Goal: Task Accomplishment & Management: Complete application form

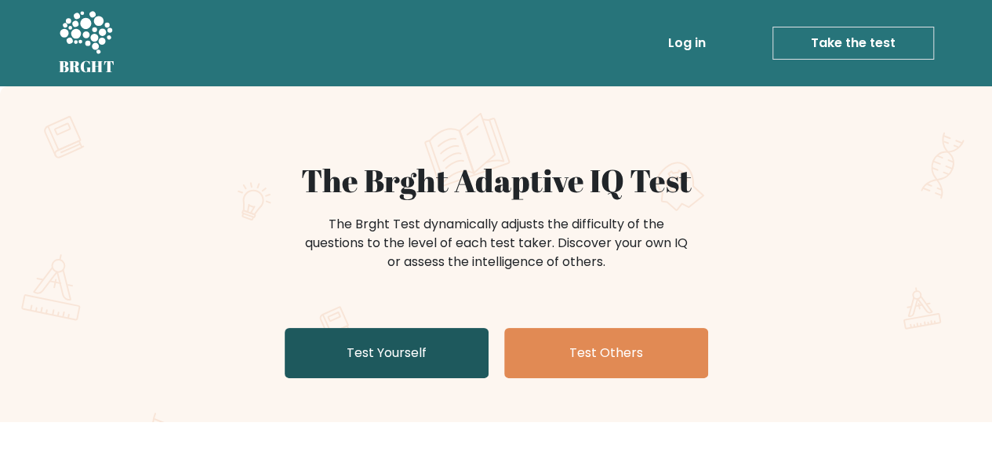
click at [394, 375] on link "Test Yourself" at bounding box center [387, 353] width 204 height 50
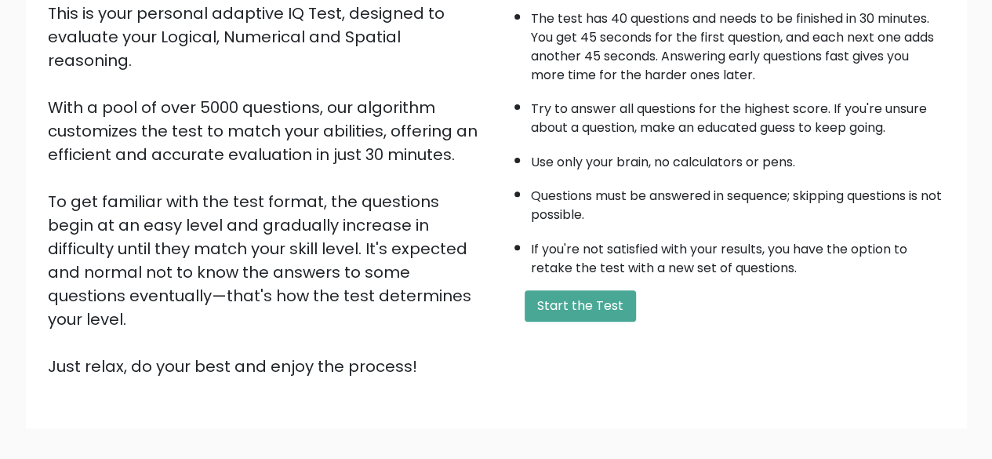
scroll to position [238, 0]
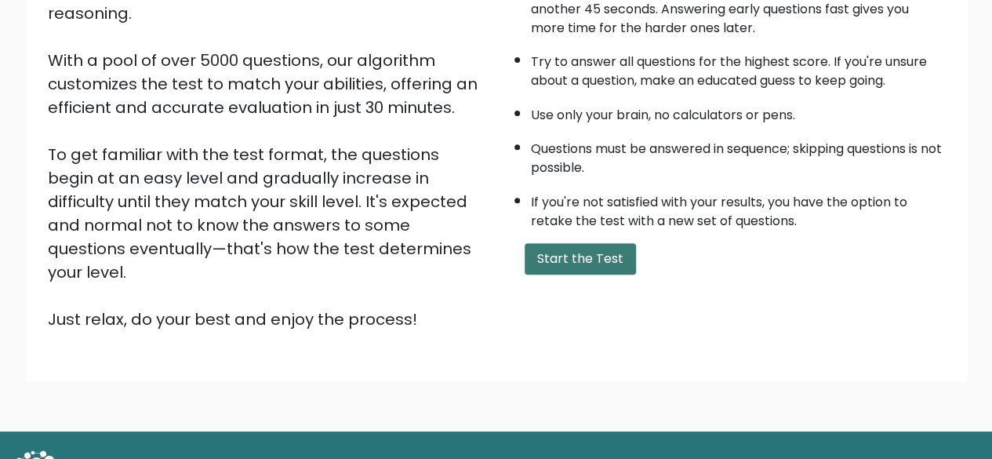
click at [609, 251] on button "Start the Test" at bounding box center [580, 258] width 111 height 31
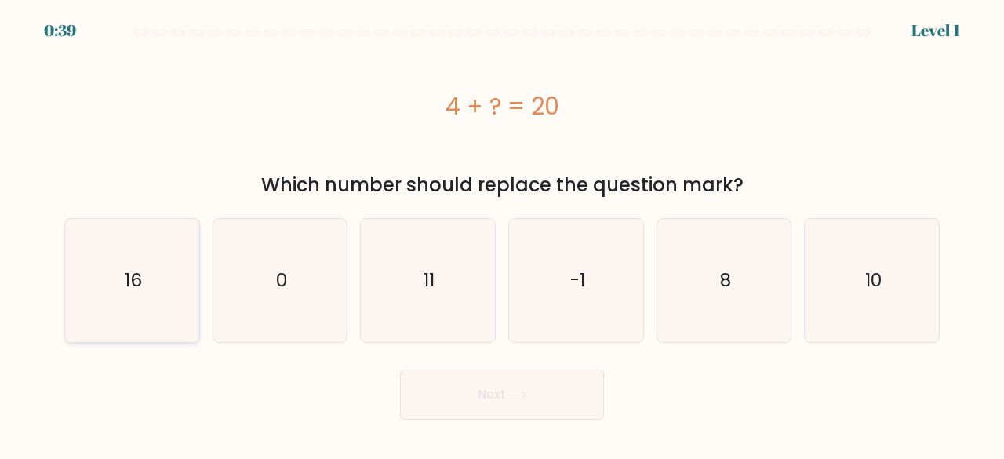
click at [126, 316] on icon "16" at bounding box center [132, 280] width 123 height 123
click at [502, 234] on input "a. 16" at bounding box center [502, 232] width 1 height 4
radio input "true"
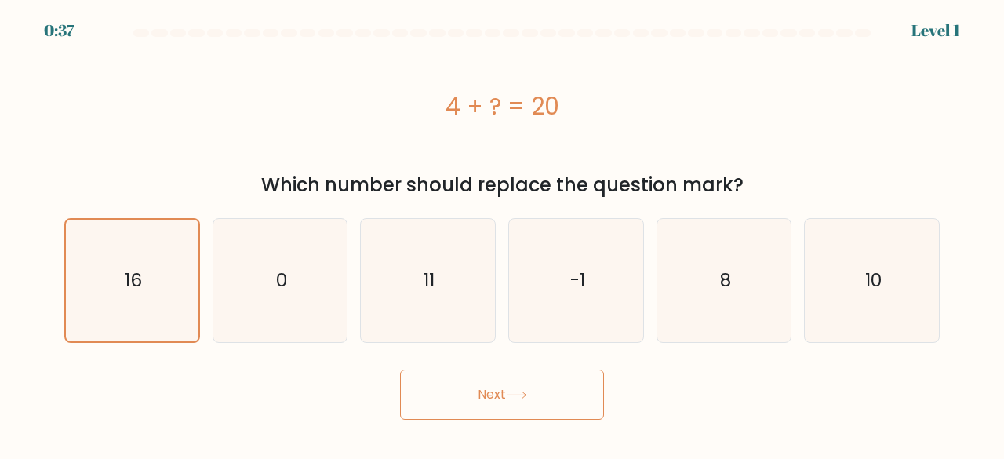
click at [527, 396] on icon at bounding box center [516, 395] width 21 height 9
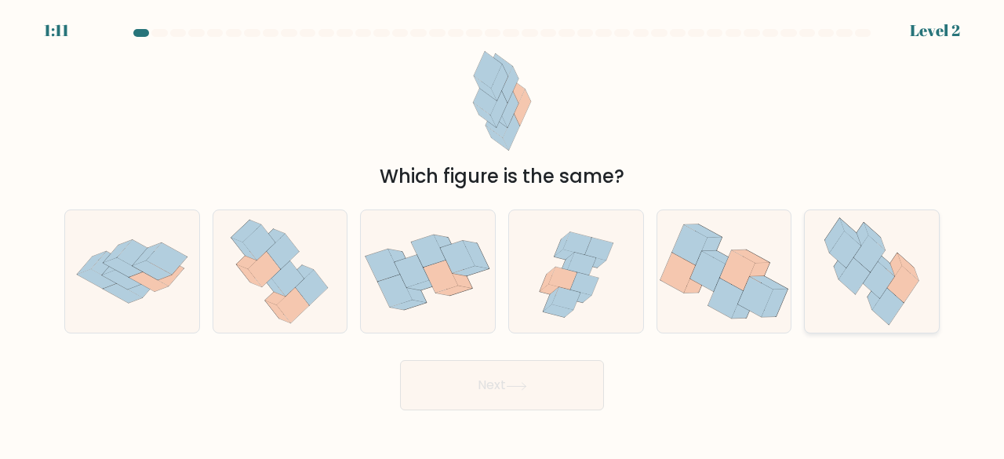
click at [830, 274] on icon at bounding box center [872, 271] width 112 height 123
click at [503, 234] on input "f." at bounding box center [502, 232] width 1 height 4
radio input "true"
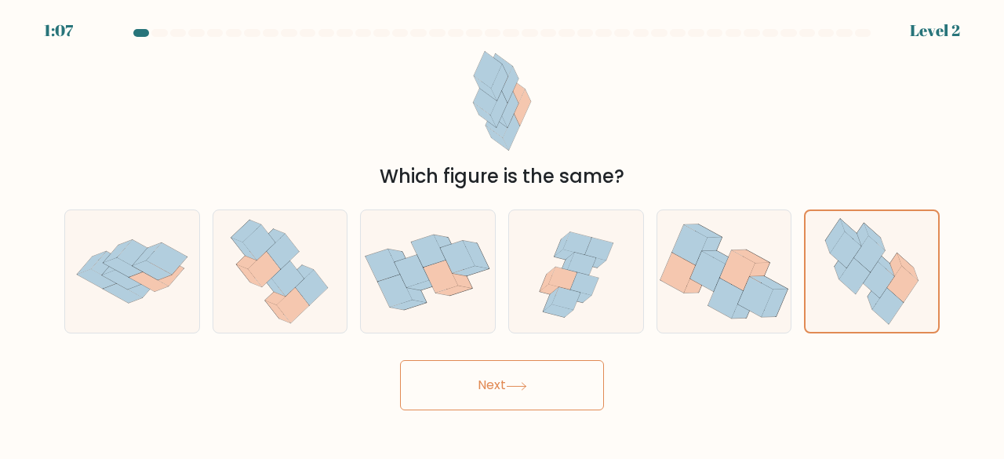
click at [528, 393] on button "Next" at bounding box center [502, 385] width 204 height 50
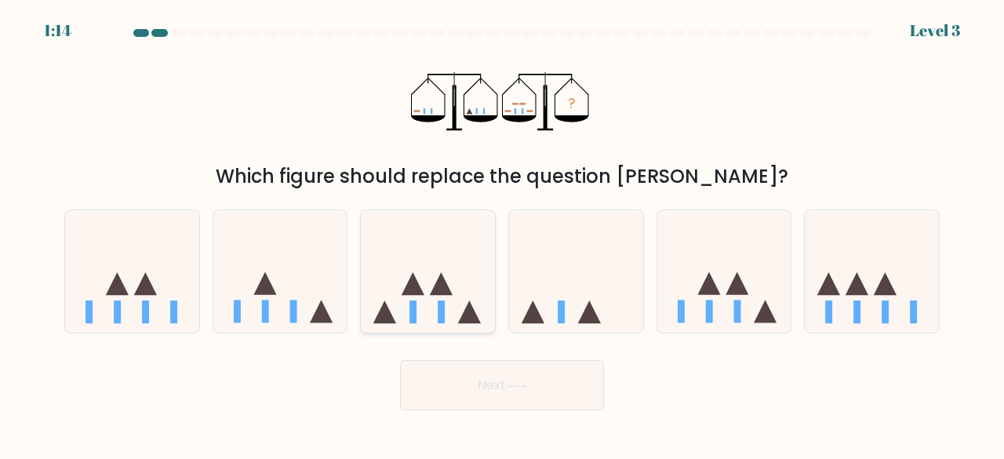
click at [434, 271] on icon at bounding box center [428, 271] width 134 height 111
click at [502, 234] on input "c." at bounding box center [502, 232] width 1 height 4
radio input "true"
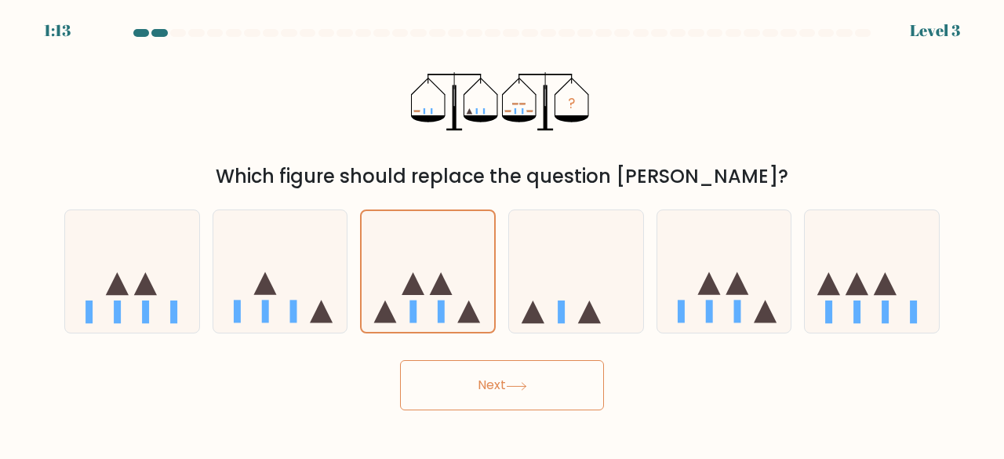
click at [532, 382] on button "Next" at bounding box center [502, 385] width 204 height 50
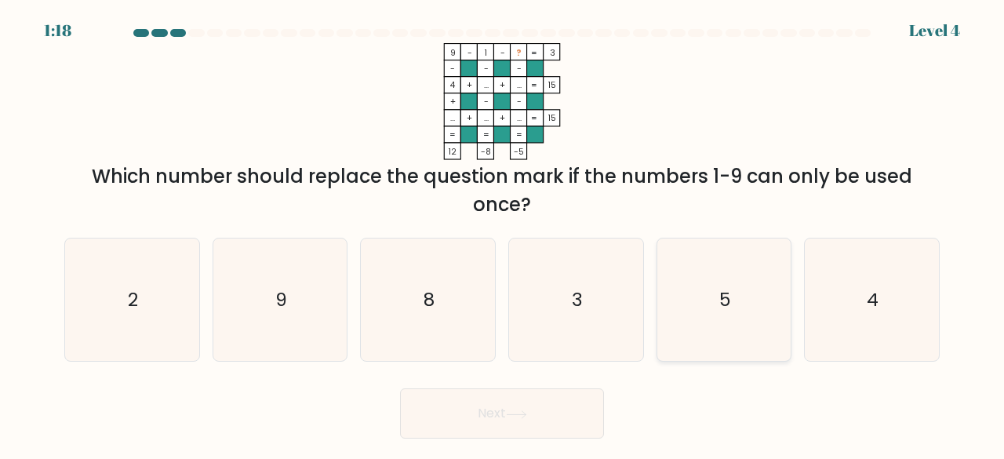
click at [684, 289] on icon "5" at bounding box center [724, 299] width 123 height 123
click at [503, 234] on input "e. 5" at bounding box center [502, 232] width 1 height 4
radio input "true"
click at [527, 415] on icon at bounding box center [516, 414] width 21 height 9
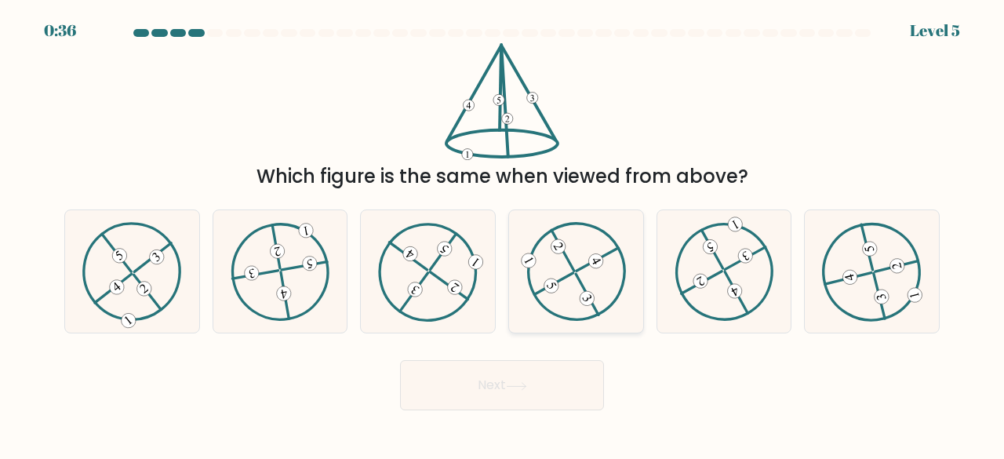
click at [585, 267] on icon at bounding box center [576, 271] width 100 height 98
click at [503, 234] on input "d." at bounding box center [502, 232] width 1 height 4
radio input "true"
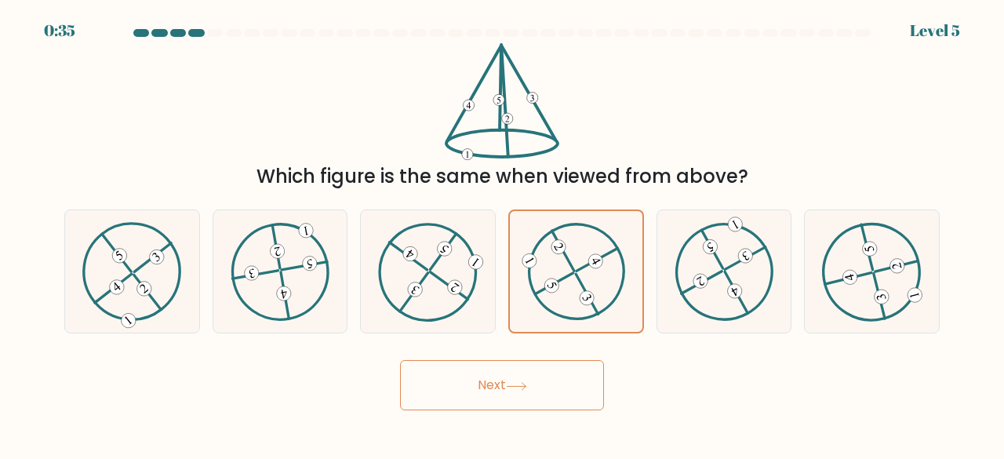
click at [527, 387] on icon at bounding box center [516, 386] width 21 height 9
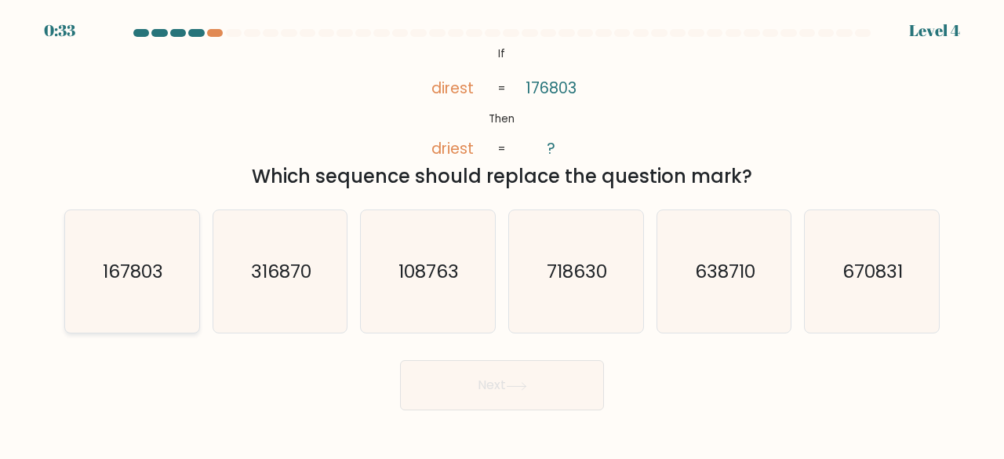
click at [152, 286] on icon "167803" at bounding box center [132, 271] width 123 height 123
click at [502, 234] on input "a. 167803" at bounding box center [502, 232] width 1 height 4
radio input "true"
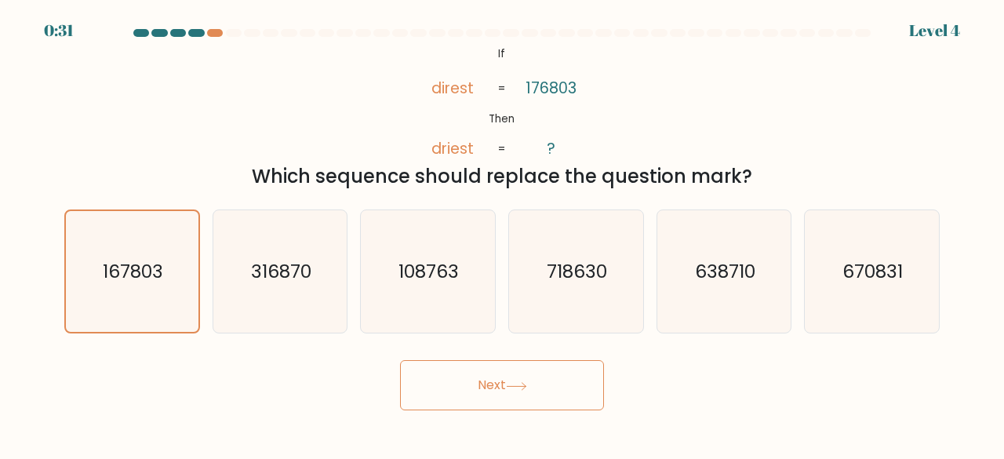
click at [516, 391] on button "Next" at bounding box center [502, 385] width 204 height 50
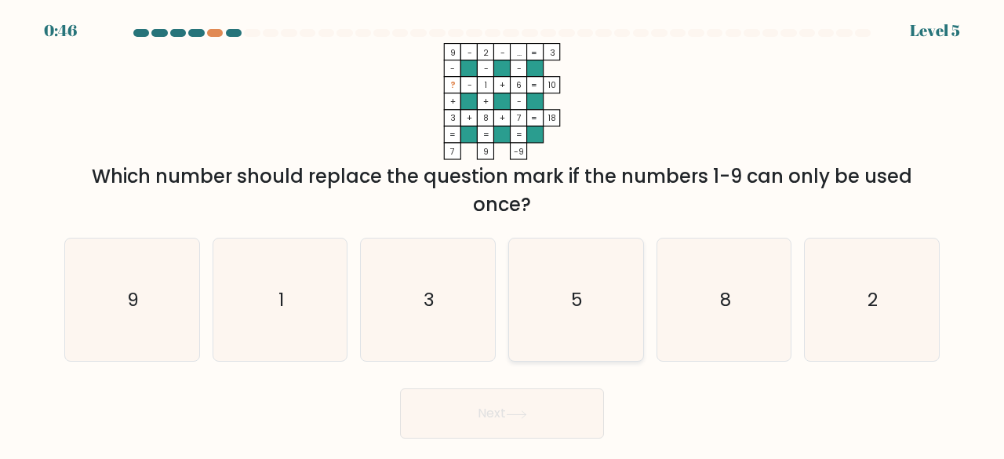
click at [545, 314] on icon "5" at bounding box center [575, 299] width 123 height 123
click at [503, 234] on input "d. 5" at bounding box center [502, 232] width 1 height 4
radio input "true"
click at [525, 414] on icon at bounding box center [516, 414] width 19 height 7
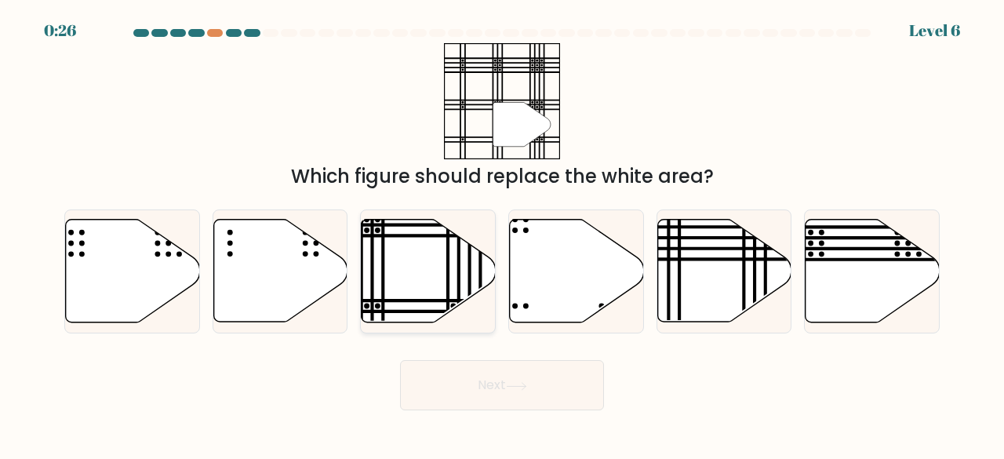
click at [423, 252] on icon at bounding box center [428, 271] width 134 height 103
click at [502, 234] on input "c." at bounding box center [502, 232] width 1 height 4
radio input "true"
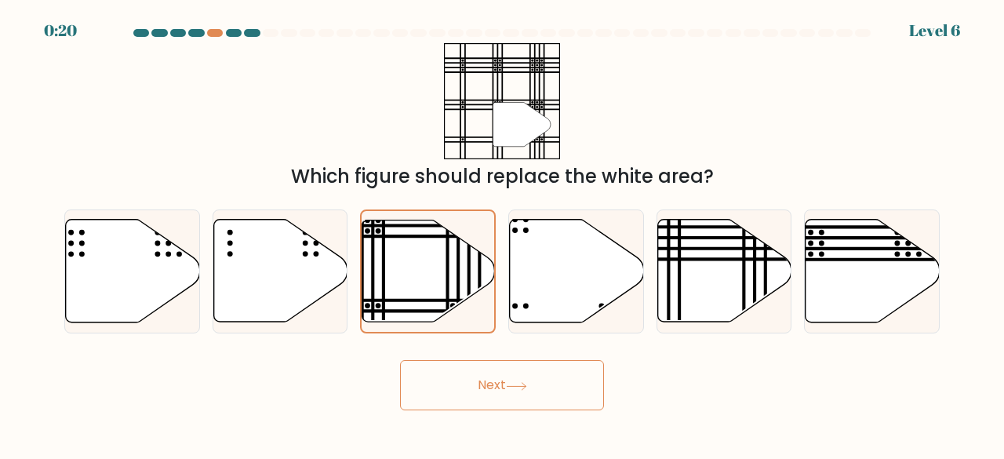
click at [529, 372] on button "Next" at bounding box center [502, 385] width 204 height 50
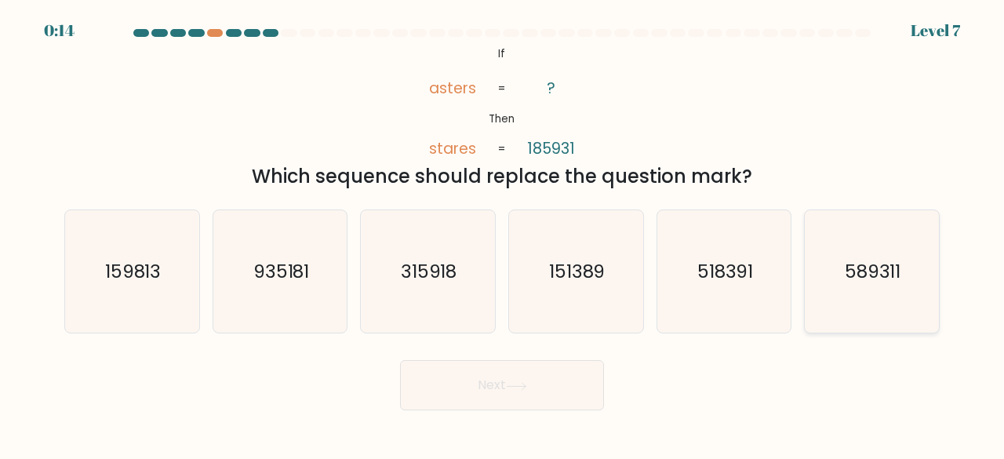
click at [894, 271] on text "589311" at bounding box center [873, 271] width 56 height 26
click at [503, 234] on input "f. 589311" at bounding box center [502, 232] width 1 height 4
radio input "true"
